Goal: Manage account settings

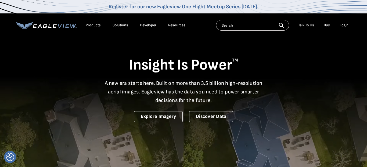
click at [343, 25] on div "Login" at bounding box center [343, 25] width 9 height 5
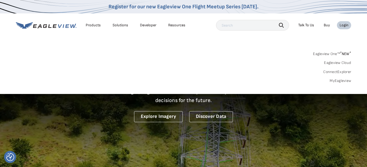
click at [343, 25] on div "Login" at bounding box center [343, 25] width 9 height 5
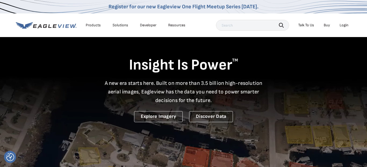
click at [343, 25] on div "Login" at bounding box center [343, 25] width 9 height 5
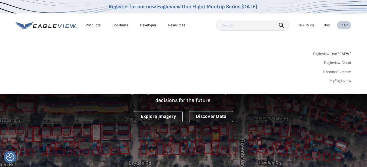
click at [63, 26] on icon at bounding box center [63, 25] width 1 height 3
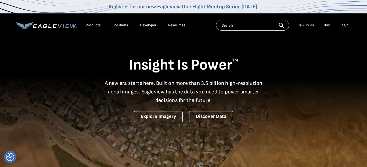
click at [343, 25] on div "Login" at bounding box center [343, 25] width 9 height 5
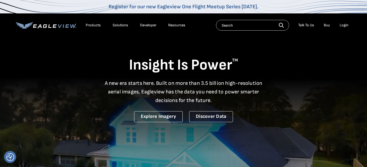
click at [343, 26] on div "Login" at bounding box center [343, 25] width 9 height 5
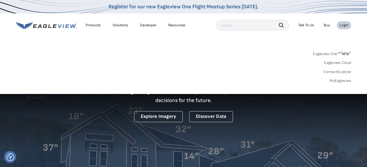
click at [338, 80] on link "MyEagleview" at bounding box center [339, 80] width 21 height 5
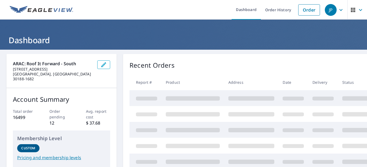
click at [341, 9] on icon "button" at bounding box center [340, 10] width 6 height 6
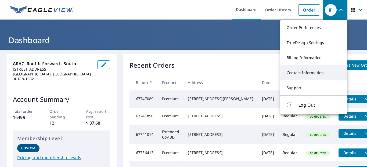
click at [304, 71] on link "Contact Information" at bounding box center [313, 72] width 67 height 15
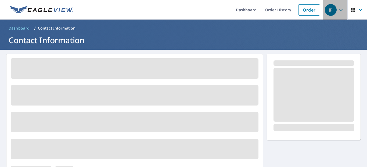
click at [340, 9] on icon "button" at bounding box center [340, 10] width 6 height 6
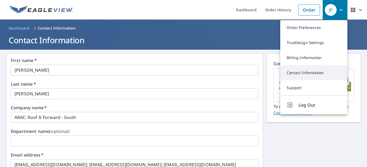
click at [307, 73] on link "Contact Information" at bounding box center [313, 72] width 67 height 15
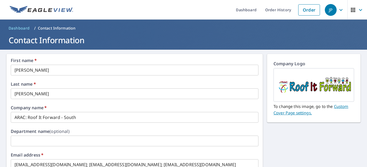
click at [340, 9] on icon "button" at bounding box center [340, 10] width 6 height 6
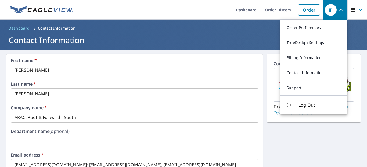
click at [360, 10] on icon "button" at bounding box center [359, 10] width 3 height 2
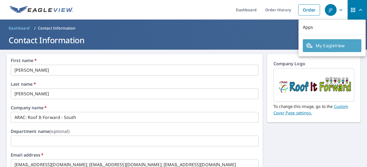
click at [331, 45] on span "My EagleView" at bounding box center [332, 45] width 52 height 6
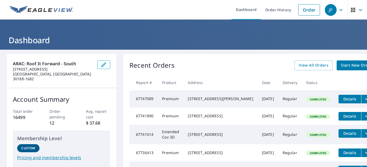
click at [343, 7] on icon "button" at bounding box center [340, 10] width 6 height 6
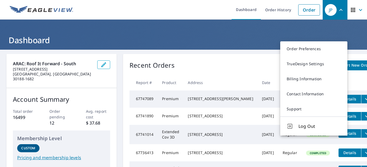
scroll to position [121, 0]
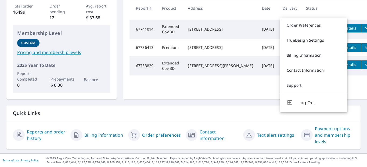
click at [201, 115] on p "Quick Links" at bounding box center [183, 113] width 341 height 7
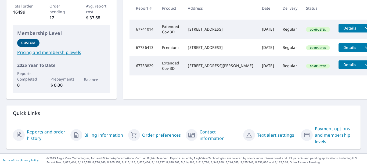
scroll to position [0, 0]
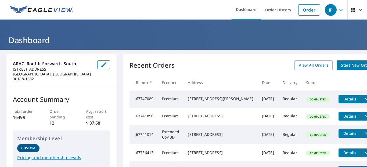
click at [340, 10] on icon "button" at bounding box center [340, 10] width 3 height 2
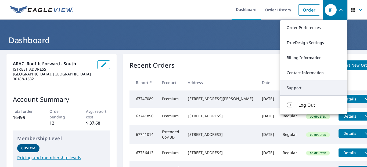
click at [308, 86] on link "Support" at bounding box center [313, 87] width 67 height 15
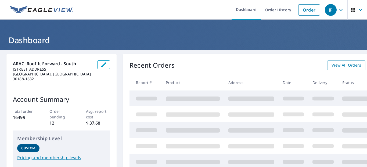
click at [341, 8] on icon "button" at bounding box center [340, 10] width 6 height 6
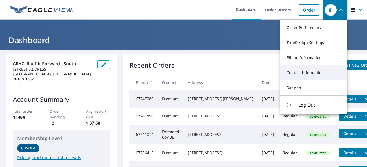
click at [303, 71] on link "Contact Information" at bounding box center [313, 72] width 67 height 15
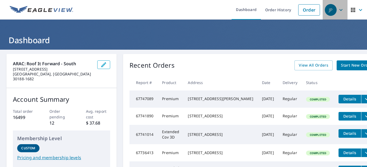
click at [340, 10] on icon "button" at bounding box center [340, 10] width 6 height 6
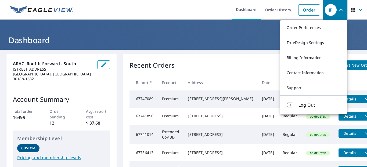
click at [243, 48] on header "Dashboard" at bounding box center [183, 35] width 367 height 30
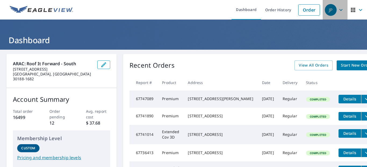
click at [339, 9] on icon "button" at bounding box center [340, 10] width 6 height 6
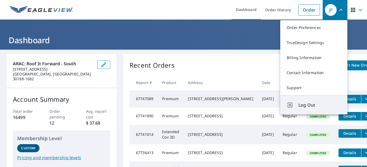
click at [311, 102] on span "Log Out" at bounding box center [319, 105] width 42 height 6
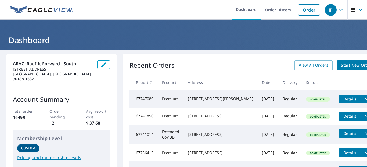
click at [339, 9] on icon "button" at bounding box center [340, 10] width 6 height 6
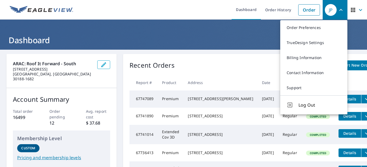
click at [214, 61] on div "Recent Orders View All Orders Start New Order" at bounding box center [252, 65] width 247 height 10
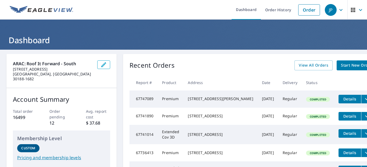
click at [342, 10] on icon "button" at bounding box center [340, 10] width 6 height 6
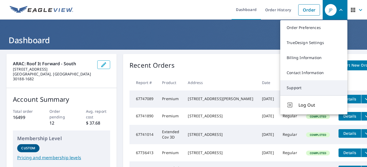
click at [318, 90] on link "Support" at bounding box center [313, 87] width 67 height 15
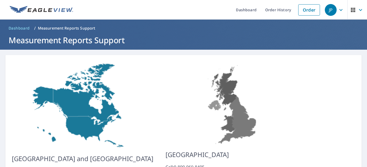
scroll to position [50, 0]
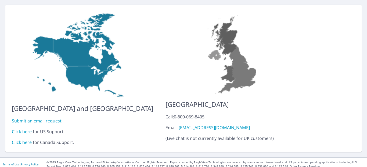
click at [21, 129] on link "Click here" at bounding box center [22, 132] width 20 height 6
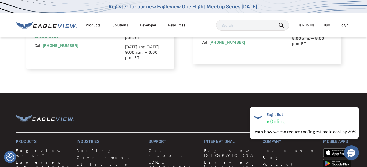
scroll to position [566, 0]
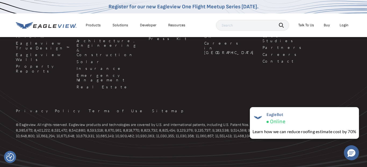
click at [289, 94] on div "Products Eagleview Assess™ Eagleview Bid Perfect™ Eagleview Inform™ Eagleview T…" at bounding box center [183, 55] width 335 height 166
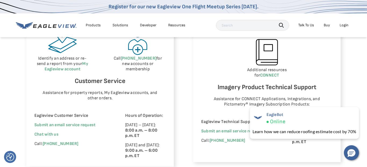
scroll to position [0, 0]
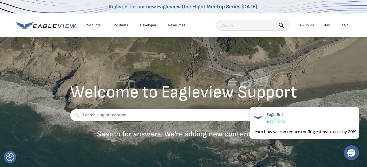
click at [345, 26] on div "Login" at bounding box center [343, 25] width 9 height 5
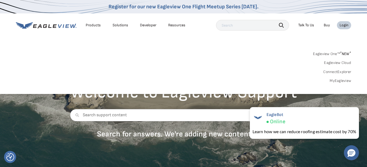
click at [340, 81] on link "MyEagleview" at bounding box center [339, 80] width 21 height 5
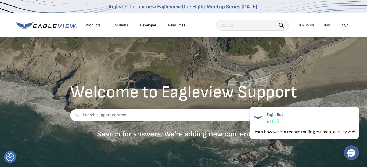
click at [345, 27] on div "Login" at bounding box center [343, 25] width 9 height 5
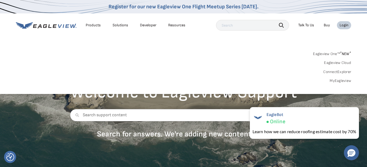
click at [340, 80] on link "MyEagleview" at bounding box center [339, 80] width 21 height 5
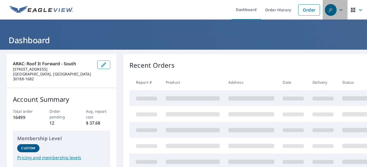
click at [341, 8] on icon "button" at bounding box center [340, 10] width 6 height 6
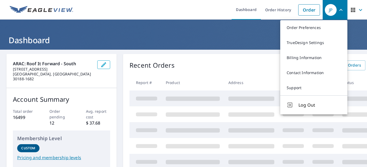
scroll to position [48, 0]
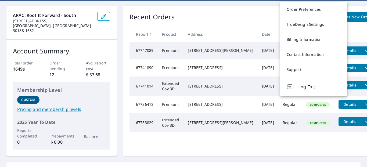
click at [246, 14] on div "Recent Orders View All Orders Start New Order" at bounding box center [252, 17] width 247 height 10
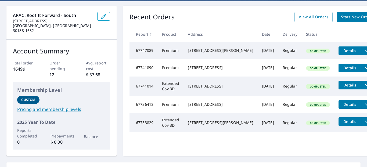
scroll to position [0, 0]
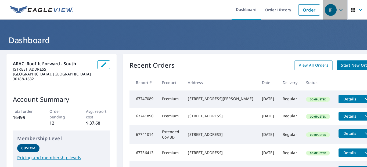
click at [340, 10] on icon "button" at bounding box center [340, 10] width 3 height 2
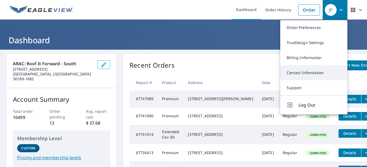
click at [309, 70] on link "Contact Information" at bounding box center [313, 72] width 67 height 15
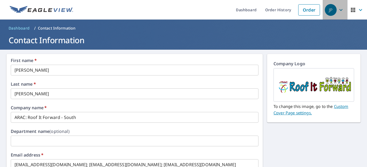
click at [343, 10] on icon "button" at bounding box center [340, 10] width 6 height 6
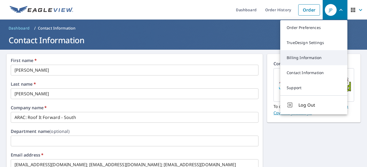
click at [303, 59] on link "Billing Information" at bounding box center [313, 57] width 67 height 15
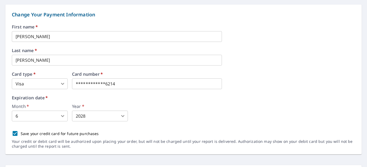
scroll to position [68, 0]
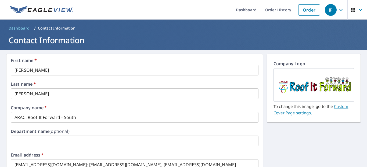
click at [337, 13] on span "JP" at bounding box center [334, 9] width 20 height 13
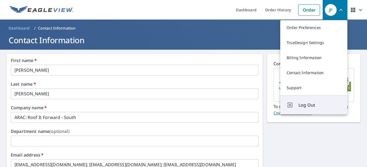
click at [308, 105] on span "Log Out" at bounding box center [319, 105] width 42 height 6
